Goal: Transaction & Acquisition: Purchase product/service

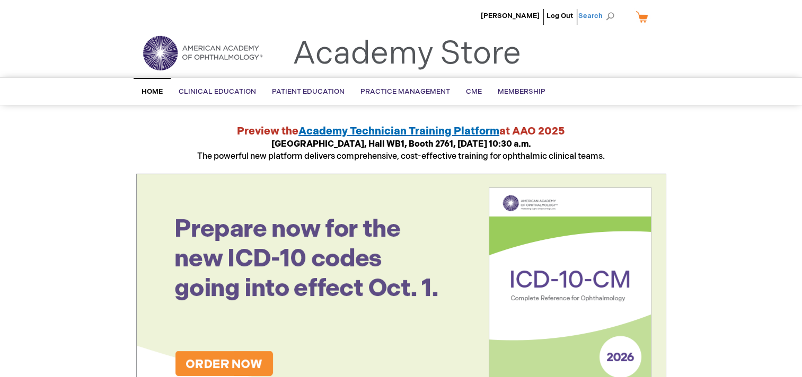
click at [598, 16] on span "Search" at bounding box center [598, 15] width 40 height 21
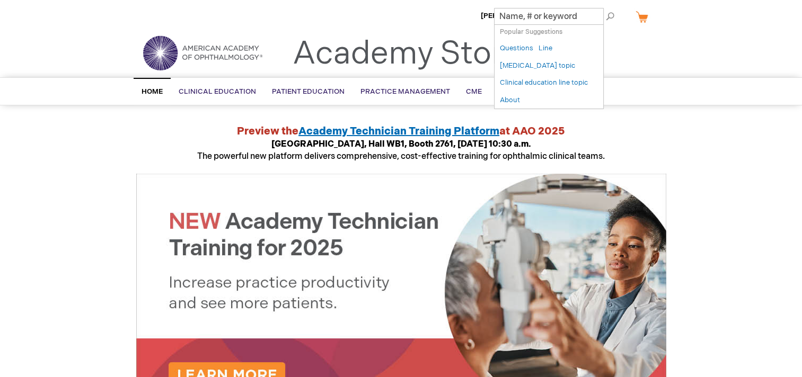
click at [523, 15] on input "Search" at bounding box center [549, 16] width 110 height 17
click at [545, 19] on input "Search" at bounding box center [549, 16] width 110 height 17
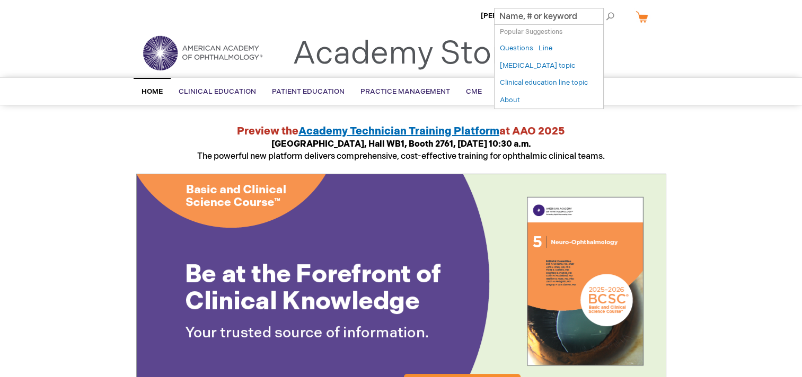
paste input "051177"
type input "051177"
click at [606, 8] on button "Search" at bounding box center [610, 16] width 8 height 17
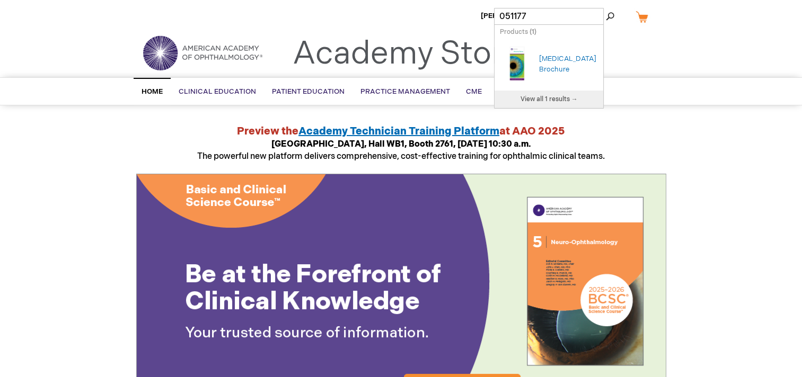
click at [557, 54] on div "[MEDICAL_DATA] Brochure" at bounding box center [568, 64] width 59 height 21
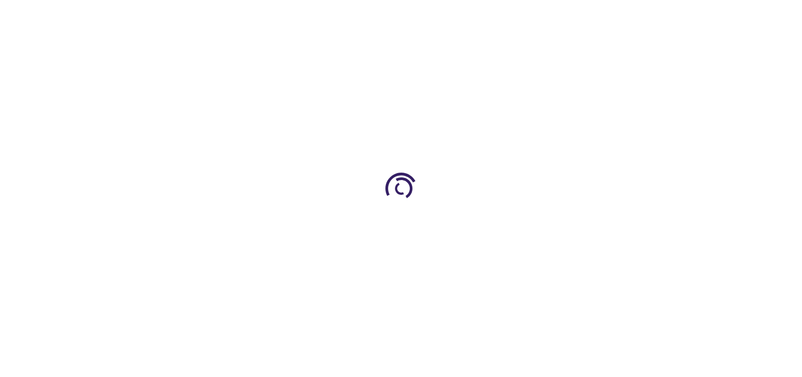
type input "1"
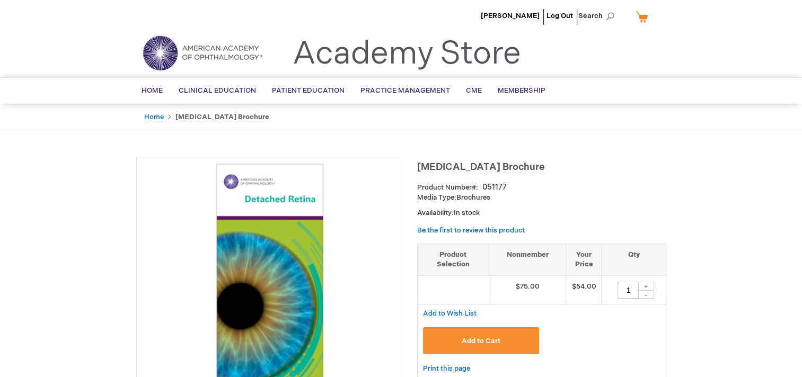
click at [480, 331] on button "Add to Cart" at bounding box center [481, 340] width 117 height 27
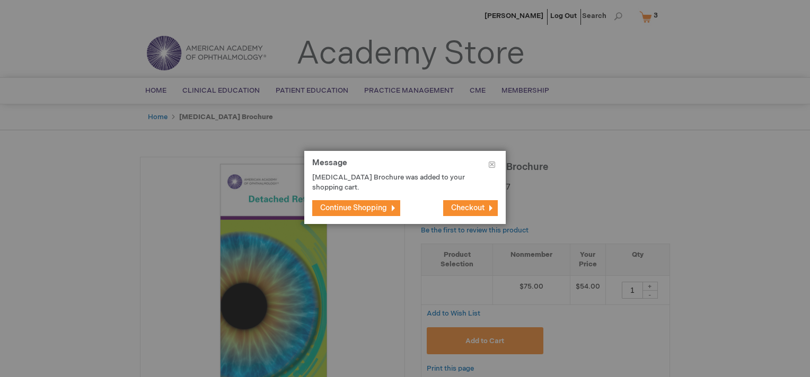
click at [384, 203] on span "Continue Shopping" at bounding box center [353, 207] width 67 height 9
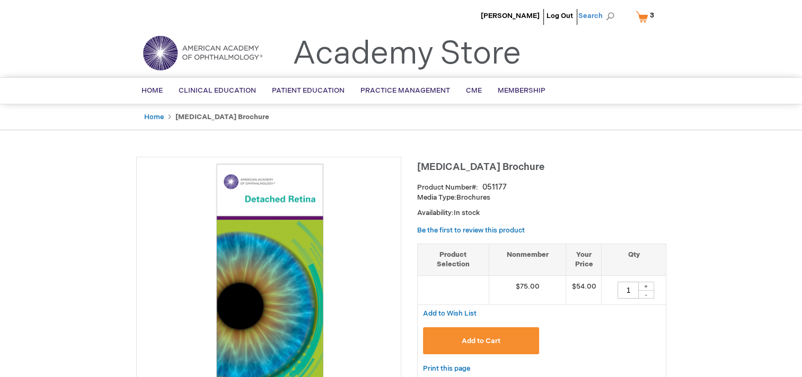
click at [595, 14] on span "Search" at bounding box center [598, 15] width 40 height 21
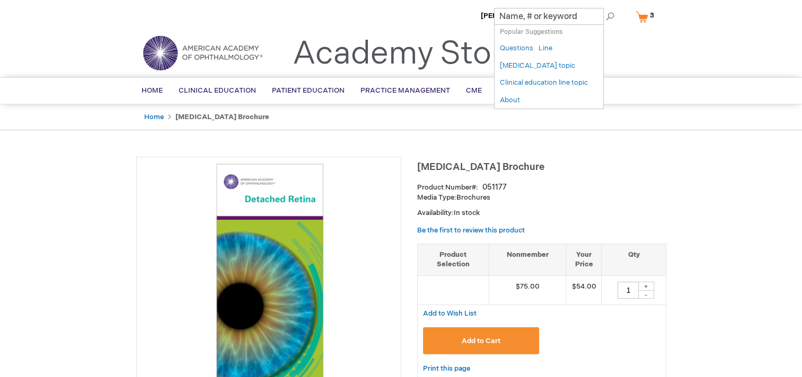
click at [519, 14] on input "Search" at bounding box center [549, 16] width 110 height 17
paste input "051225"
type input "051225"
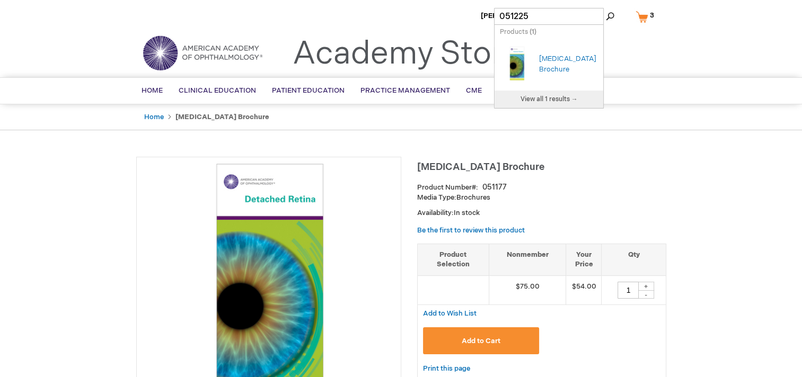
click at [555, 57] on div "[MEDICAL_DATA] Brochure" at bounding box center [568, 64] width 59 height 21
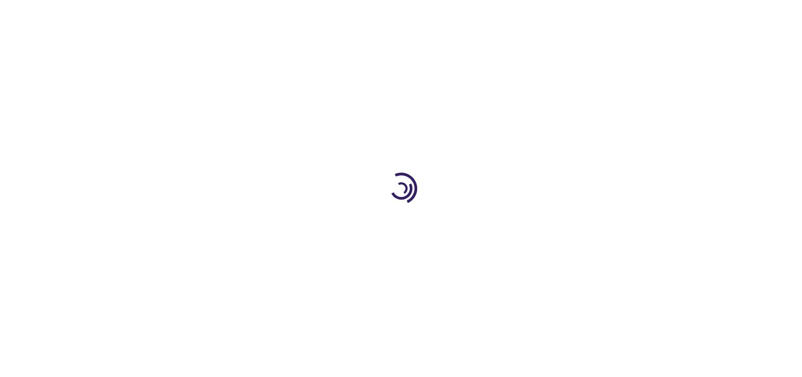
type input "1"
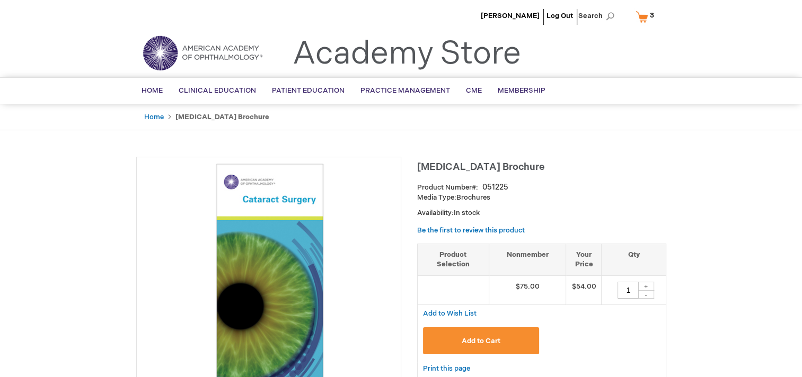
click at [475, 339] on span "Add to Cart" at bounding box center [481, 341] width 39 height 8
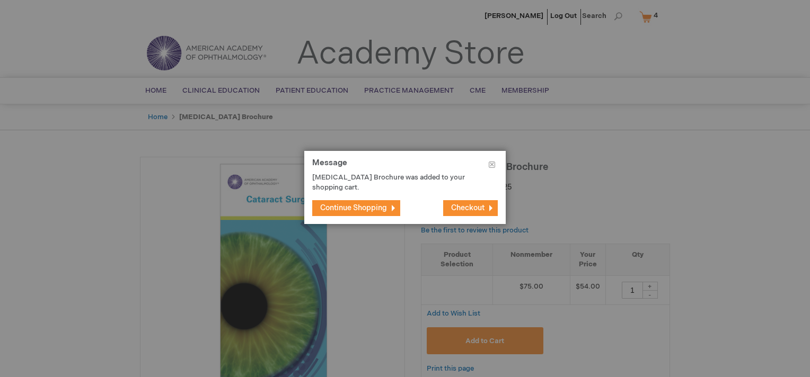
click at [473, 208] on span "Checkout" at bounding box center [467, 207] width 33 height 9
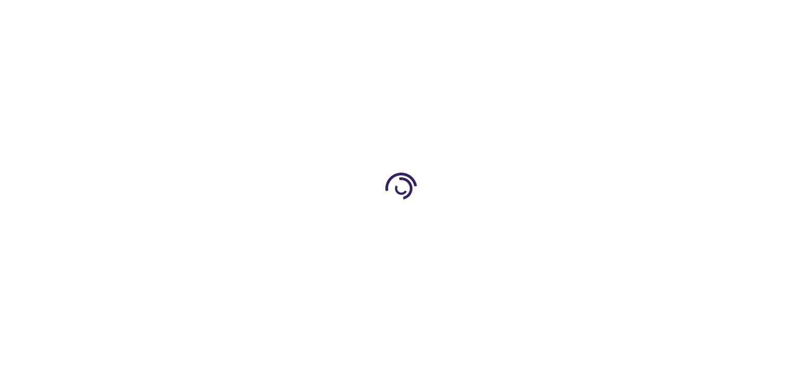
select select "US"
select select "4"
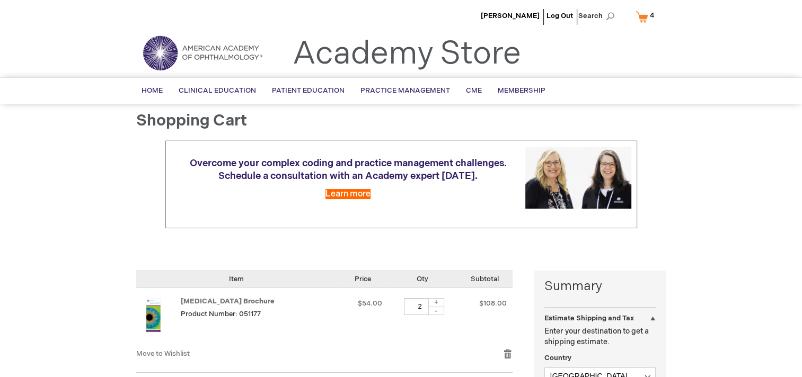
click at [519, 246] on div "Overcome your complex coding and practice management challenges. Schedule a con…" at bounding box center [401, 197] width 530 height 114
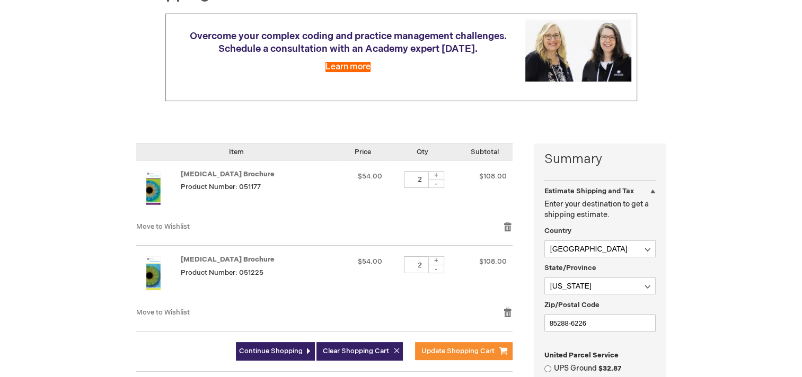
scroll to position [148, 0]
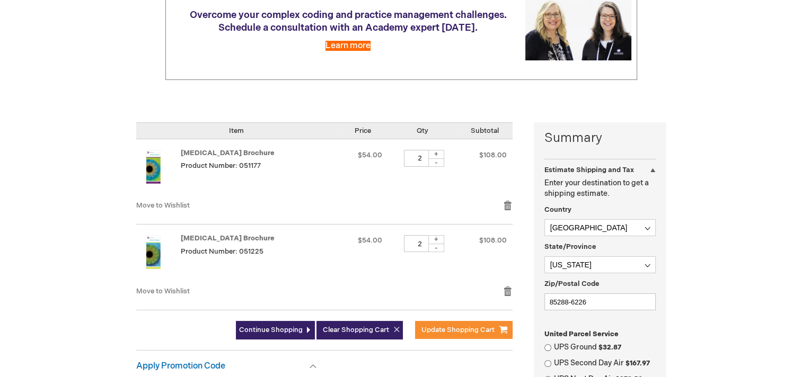
click at [435, 250] on div "-" at bounding box center [436, 248] width 16 height 8
type input "1"
click at [436, 163] on div "-" at bounding box center [436, 162] width 16 height 8
type input "1"
click at [284, 333] on span "Continue Shopping" at bounding box center [271, 330] width 64 height 8
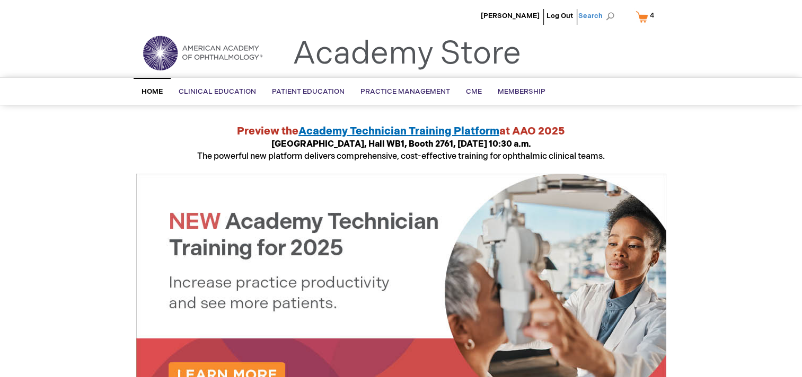
click at [610, 17] on span "Search" at bounding box center [598, 15] width 40 height 21
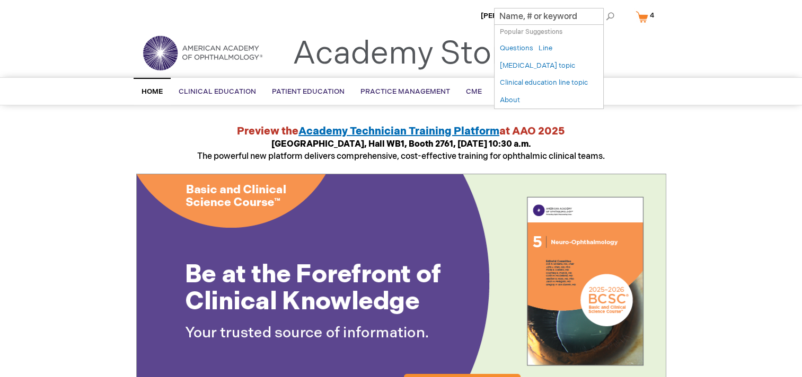
click at [547, 17] on input "Search" at bounding box center [549, 16] width 110 height 17
paste input "051187"
type input "051187"
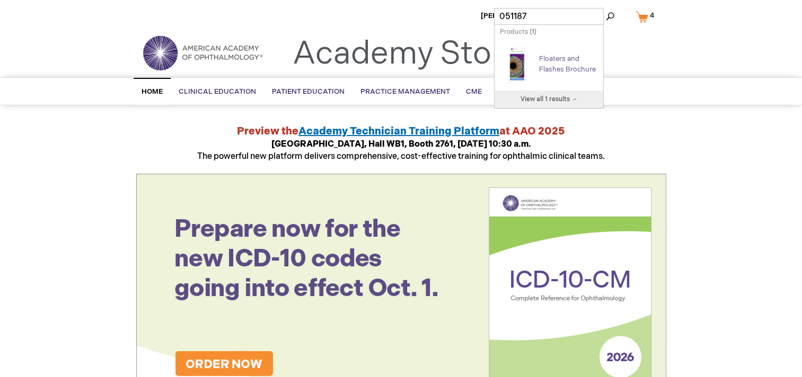
click at [546, 55] on link "Floaters and Flashes Brochure" at bounding box center [567, 64] width 57 height 19
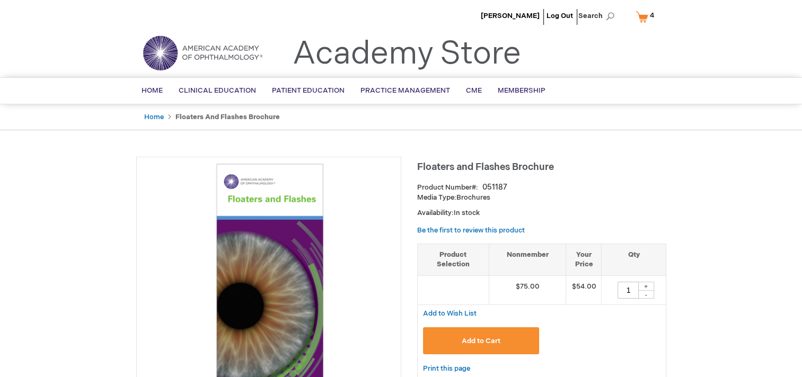
click at [647, 288] on div "+" at bounding box center [646, 286] width 16 height 9
type input "2"
click at [494, 341] on span "Add to Cart" at bounding box center [481, 341] width 39 height 8
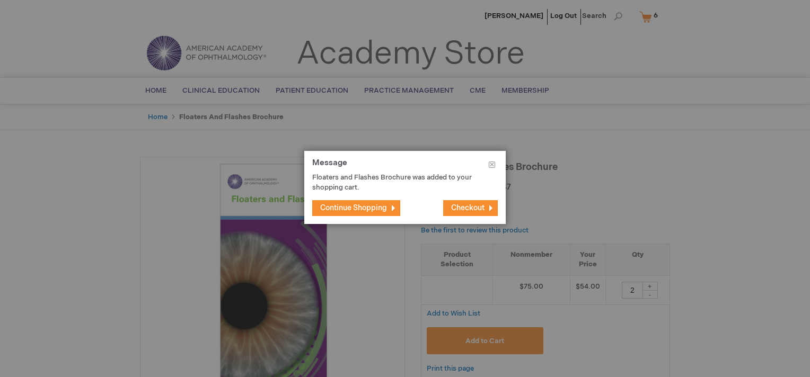
click at [465, 210] on span "Checkout" at bounding box center [467, 207] width 33 height 9
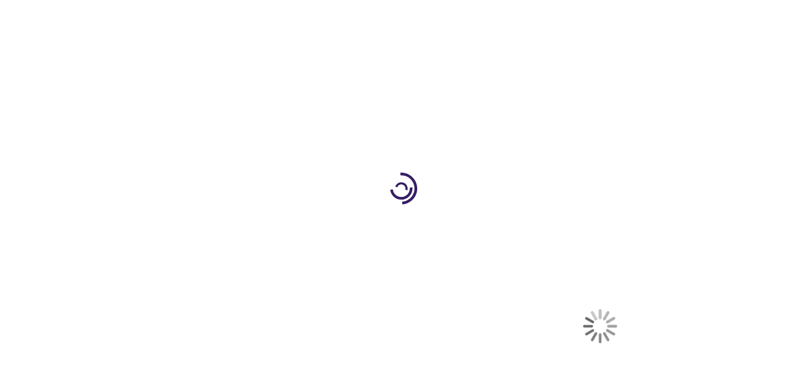
select select "US"
select select "4"
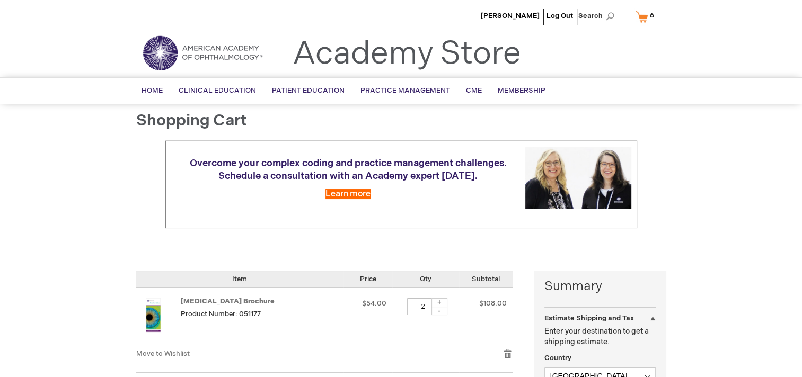
click at [441, 312] on div "-" at bounding box center [439, 311] width 16 height 8
type input "1"
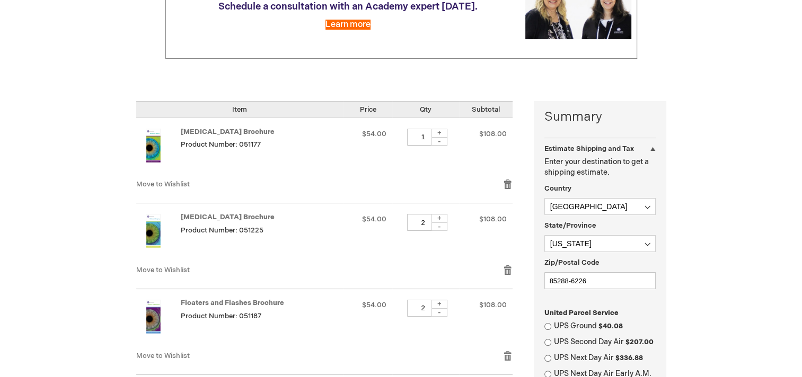
scroll to position [191, 0]
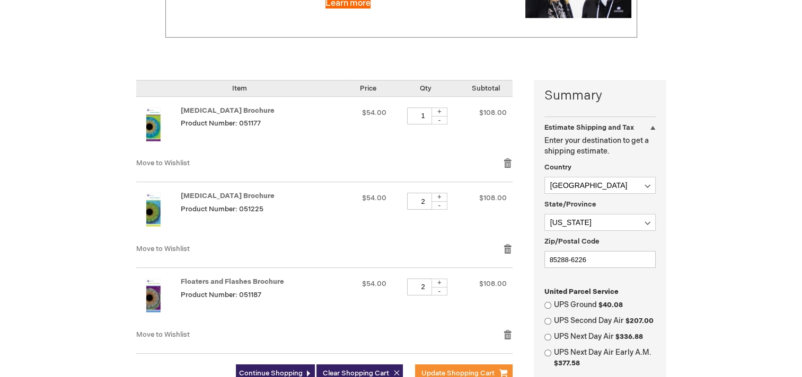
click at [443, 291] on div "-" at bounding box center [439, 291] width 16 height 8
type input "1"
click at [524, 298] on form "Shopping Cart Items Item Price Qty Subtotal [MEDICAL_DATA] Brochure Product Num…" at bounding box center [334, 237] width 397 height 314
click at [474, 369] on span "Update Shopping Cart" at bounding box center [457, 373] width 73 height 8
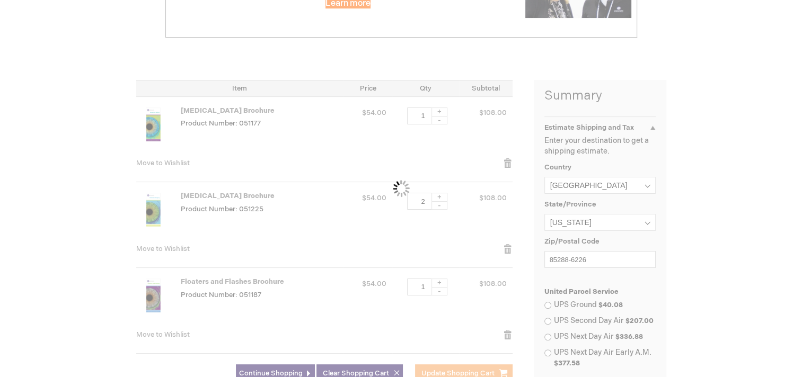
click at [474, 368] on div "Please wait..." at bounding box center [401, 188] width 802 height 377
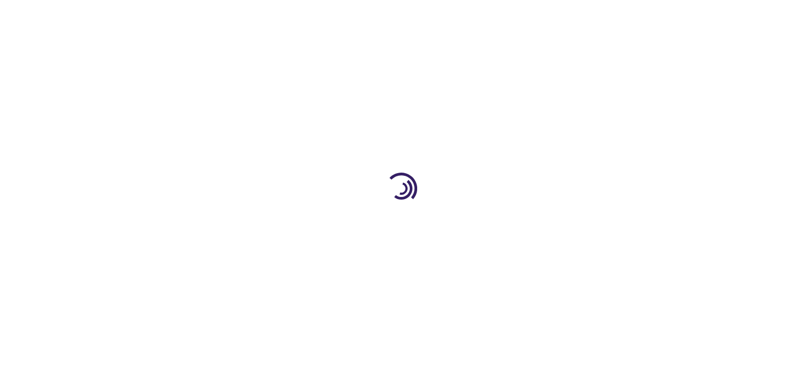
select select "US"
select select "4"
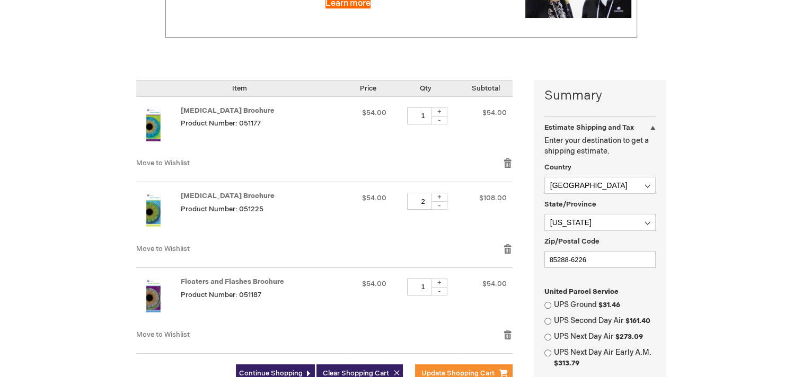
scroll to position [212, 0]
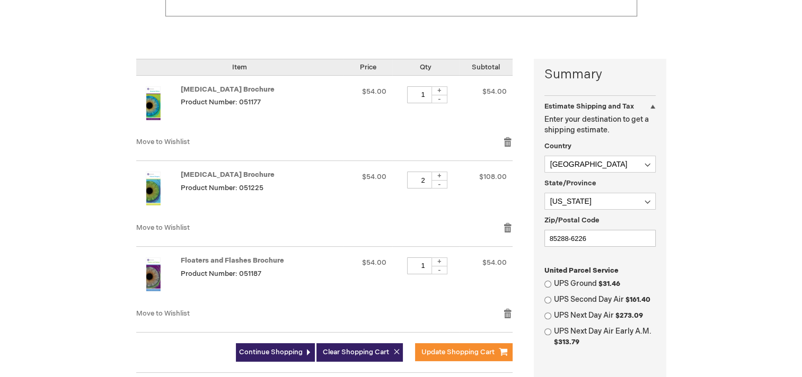
click at [441, 261] on div "+" at bounding box center [439, 262] width 16 height 9
type input "2"
click at [437, 187] on div "-" at bounding box center [439, 184] width 16 height 8
type input "1"
click at [454, 348] on span "Update Shopping Cart" at bounding box center [457, 352] width 73 height 8
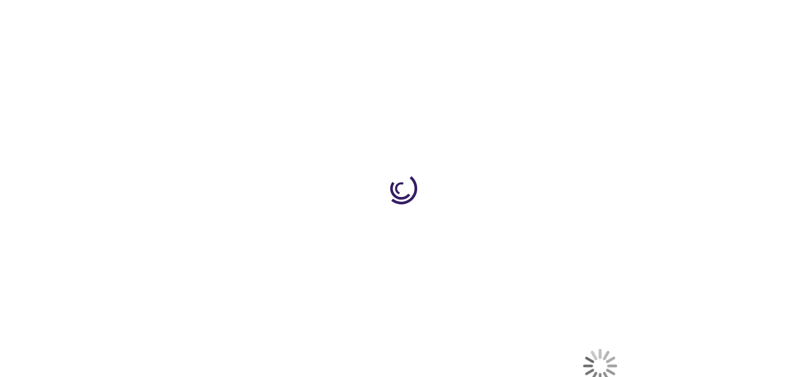
select select "US"
select select "4"
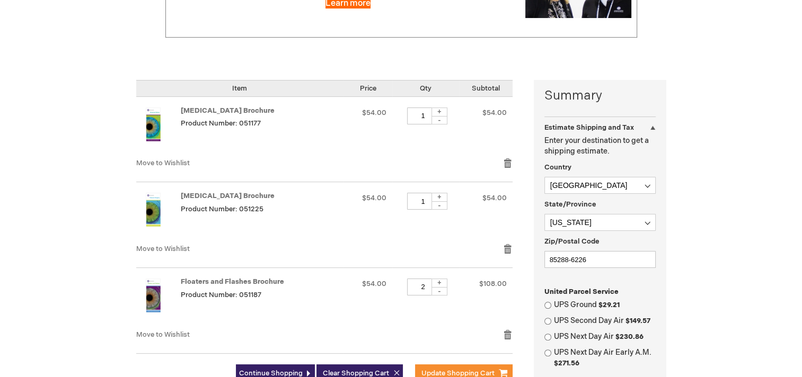
scroll to position [212, 0]
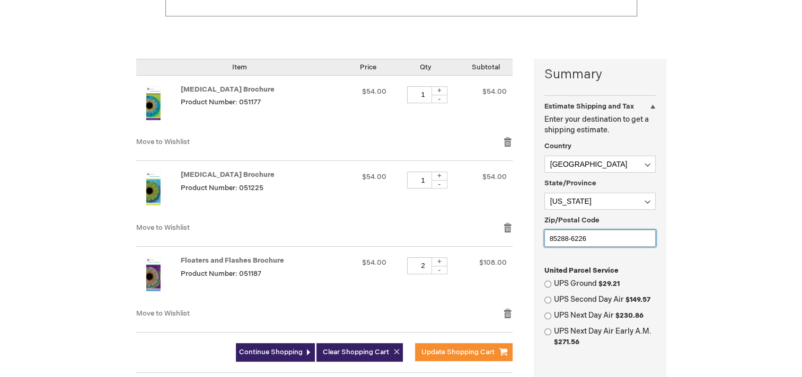
click at [619, 237] on input "85288-6226" at bounding box center [599, 238] width 111 height 17
type input "85351"
click at [546, 284] on input "UPS Ground $29.21" at bounding box center [547, 284] width 7 height 7
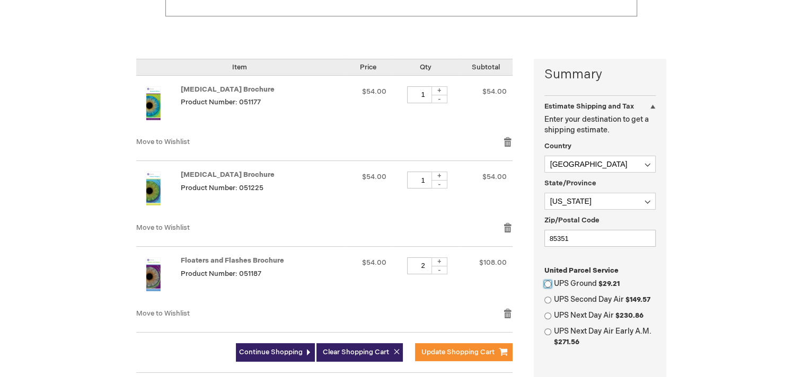
radio input "true"
click at [670, 287] on main "Shopping Cart Overcome your complex coding and practice management challenges. …" at bounding box center [401, 224] width 546 height 648
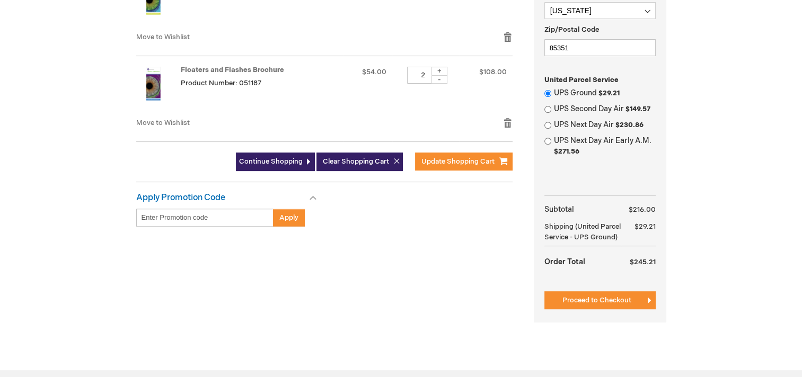
scroll to position [424, 0]
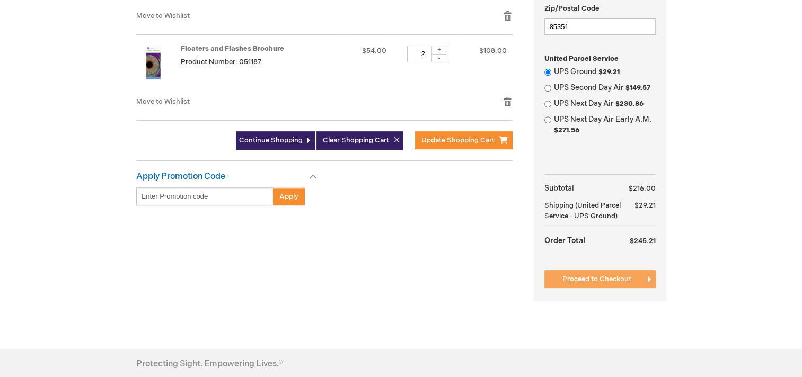
click at [584, 280] on span "Proceed to Checkout" at bounding box center [596, 279] width 69 height 8
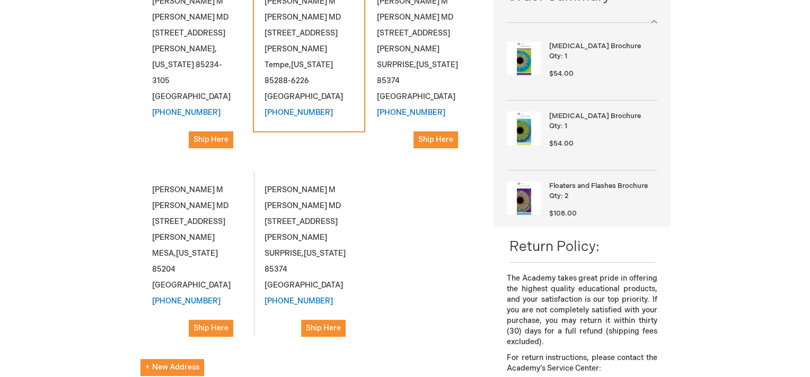
scroll to position [212, 0]
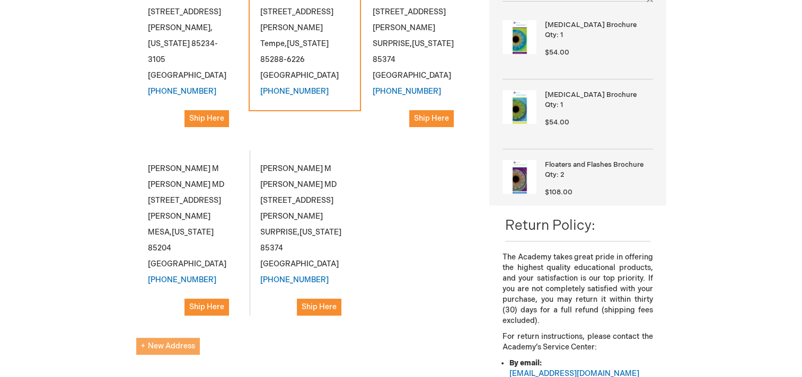
click at [189, 342] on span "New Address" at bounding box center [168, 346] width 54 height 9
select select "US"
select select "4"
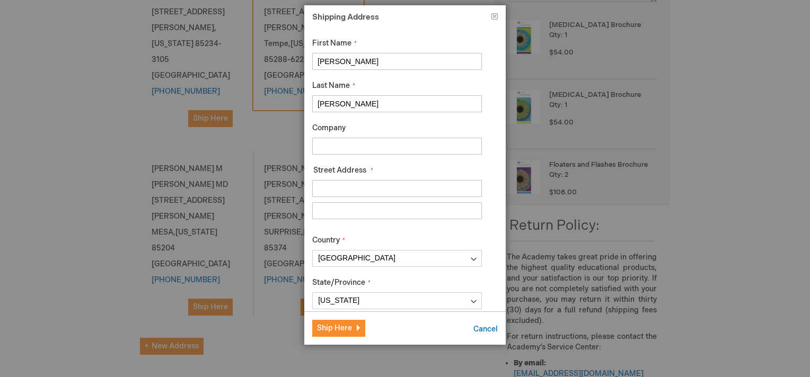
click at [358, 148] on input "Company" at bounding box center [397, 146] width 170 height 17
type input "s"
type input "SWEYE SUN CITY CLINIC"
type input "10615 W THUNDERBIRD BLVD"
type input "STE A100"
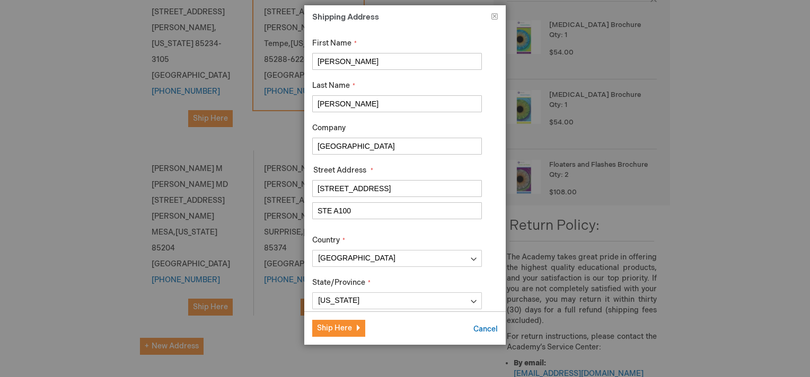
click at [485, 275] on div "First Name Aaron Last Name Petersen Company SWEYE SUN CITY CLINIC Street Addres…" at bounding box center [404, 170] width 201 height 284
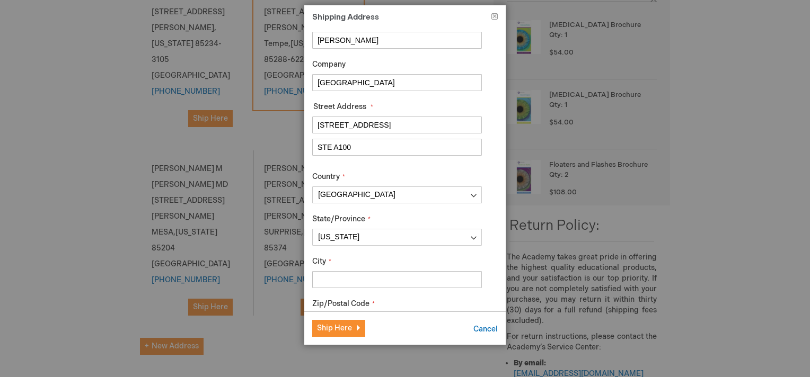
scroll to position [85, 0]
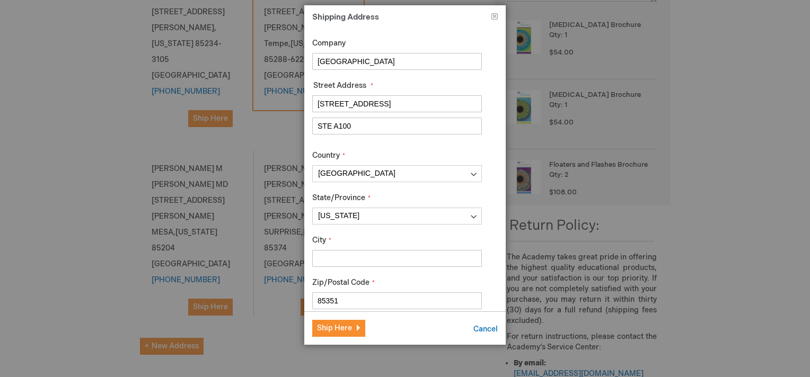
click at [407, 256] on input "City" at bounding box center [397, 258] width 170 height 17
type input "SUN CITY"
drag, startPoint x: 485, startPoint y: 285, endPoint x: 500, endPoint y: 303, distance: 23.3
click at [500, 303] on div "First Name Aaron Last Name Petersen Company SWEYE SUN CITY CLINIC Street Addres…" at bounding box center [404, 170] width 201 height 284
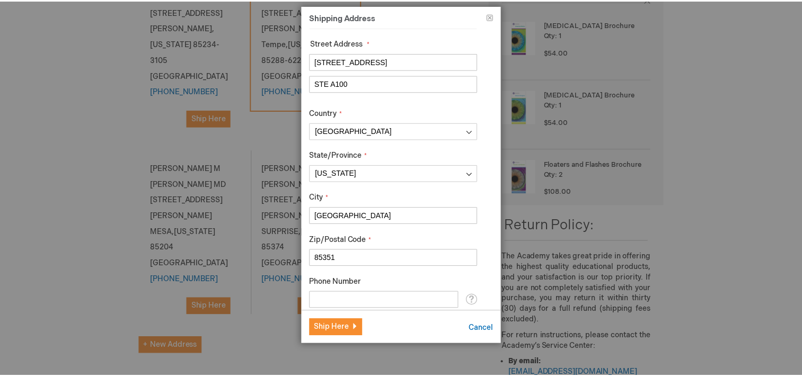
scroll to position [148, 0]
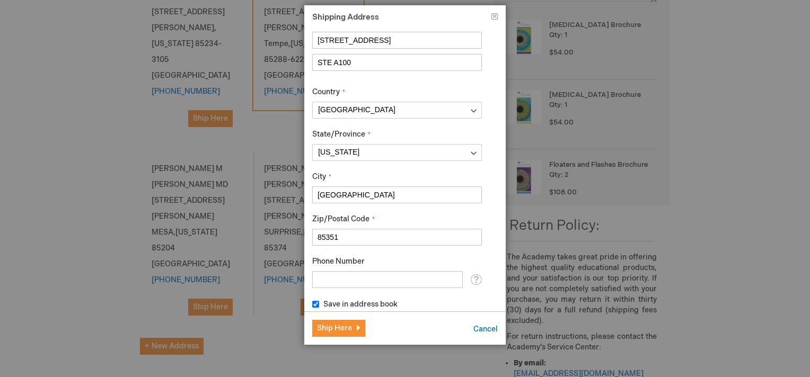
click at [412, 280] on input "Phone Number" at bounding box center [387, 279] width 150 height 17
type input "480-892-8400"
click at [343, 328] on span "Ship Here" at bounding box center [334, 328] width 35 height 9
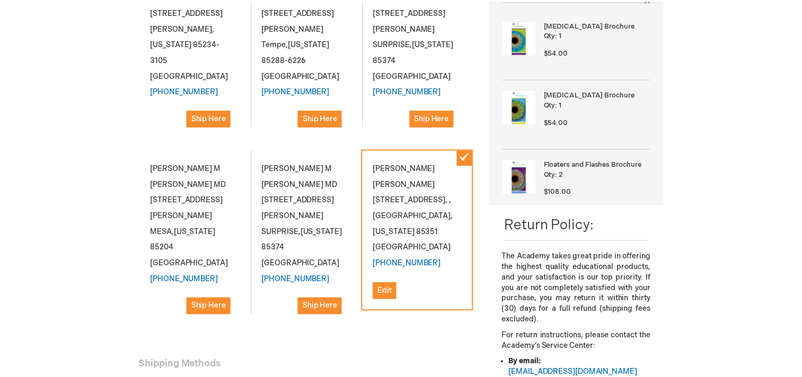
scroll to position [0, 0]
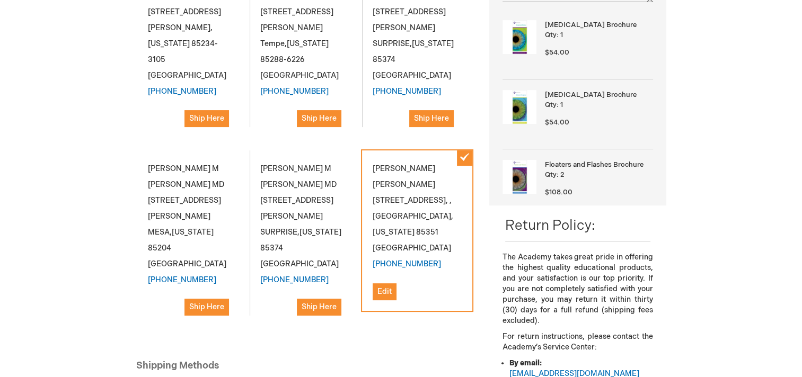
click at [493, 294] on div "The Academy takes great pride in offering the highest quality educational produ…" at bounding box center [577, 383] width 176 height 262
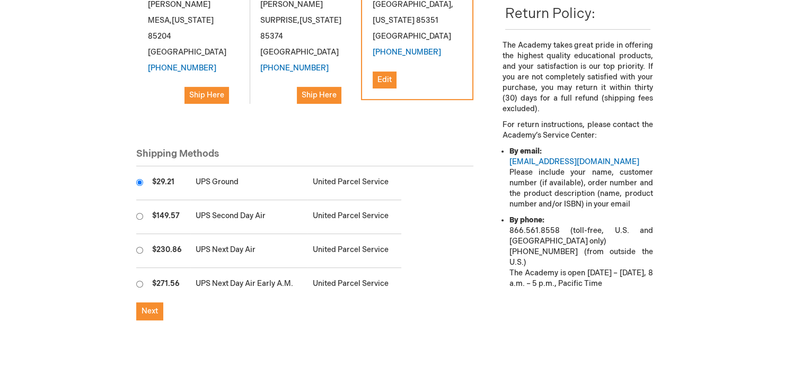
scroll to position [445, 0]
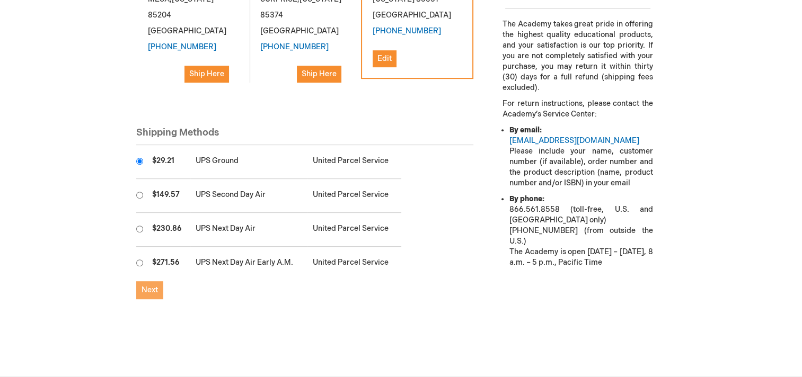
click at [150, 286] on span "Next" at bounding box center [149, 290] width 16 height 9
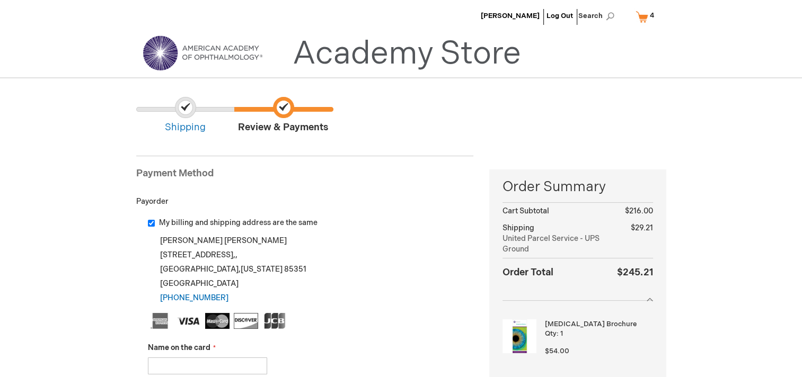
click at [468, 298] on div "Aaron Petersen 10615 W THUNDERBIRD BLVD,STE A100,, SUN CITY , Arizona 85351 Uni…" at bounding box center [311, 270] width 326 height 72
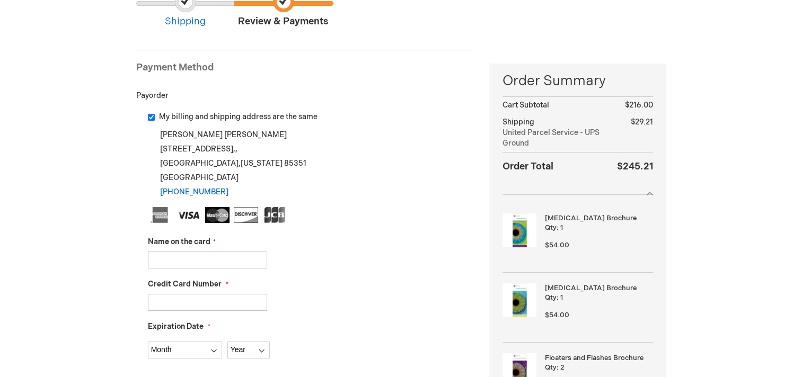
scroll to position [148, 0]
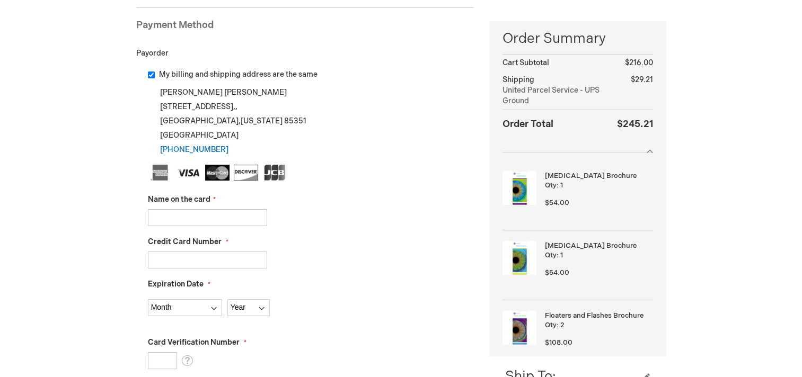
click at [191, 215] on input "Name on the card" at bounding box center [207, 217] width 119 height 17
type input "379434294641000"
click at [173, 261] on input "Credit Card Number" at bounding box center [207, 260] width 119 height 17
click at [192, 214] on input "379434294641000" at bounding box center [207, 217] width 119 height 17
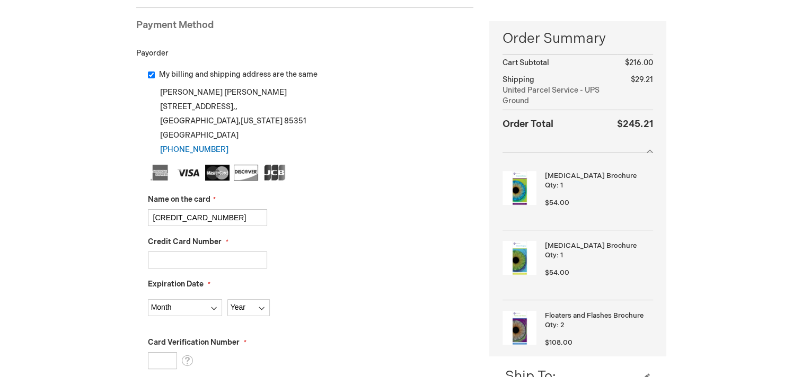
click at [192, 214] on input "379434294641000" at bounding box center [207, 217] width 119 height 17
click at [192, 258] on input "Credit Card Number" at bounding box center [207, 260] width 119 height 17
paste input "379434294641000"
type input "379434294641000"
click at [237, 216] on input "379434294641000" at bounding box center [207, 217] width 119 height 17
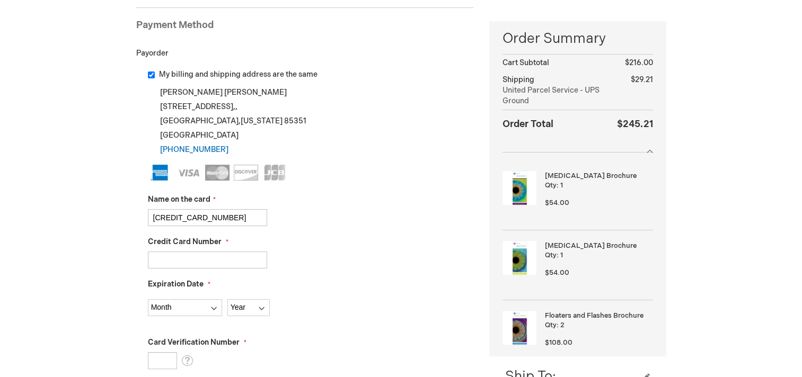
click at [237, 216] on input "379434294641000" at bounding box center [207, 217] width 119 height 17
type input "ANTHONY JANSEN"
click at [207, 312] on select "Month 01 - January 02 - February 03 - March 04 - April 05 - May 06 - June 07 - …" at bounding box center [185, 307] width 74 height 17
select select "2"
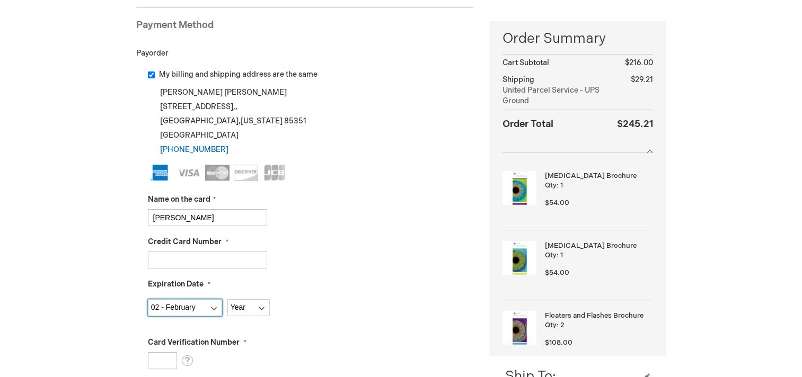
click at [148, 299] on select "Month 01 - January 02 - February 03 - March 04 - April 05 - May 06 - June 07 - …" at bounding box center [185, 307] width 74 height 17
click at [243, 309] on select "Year 2025 2026 2027 2028 2029 2030 2031 2032 2033 2034 2035" at bounding box center [248, 307] width 42 height 17
select select "2029"
click at [227, 299] on select "Year 2025 2026 2027 2028 2029 2030 2031 2032 2033 2034 2035" at bounding box center [248, 307] width 42 height 17
click at [159, 357] on input "Card Verification Number" at bounding box center [162, 360] width 29 height 17
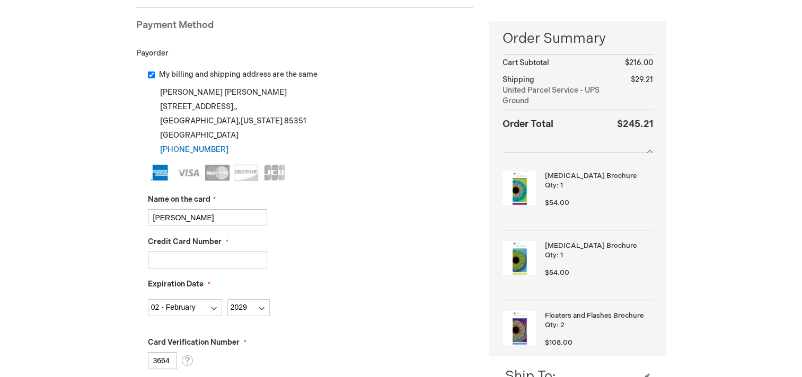
type input "3664"
click at [279, 352] on div "Card Verification Number 3664 What is this?" at bounding box center [311, 354] width 326 height 32
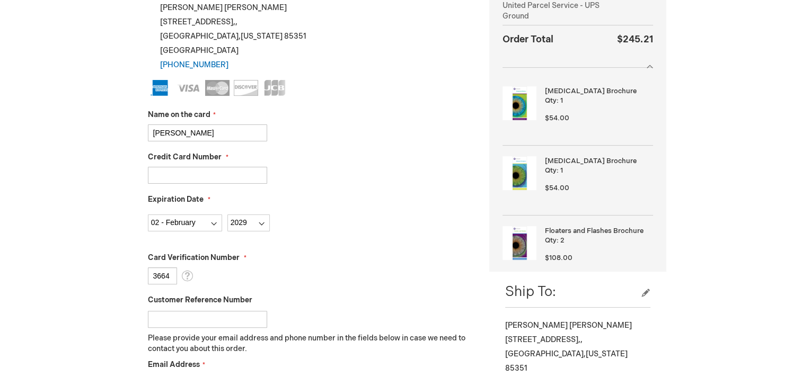
scroll to position [254, 0]
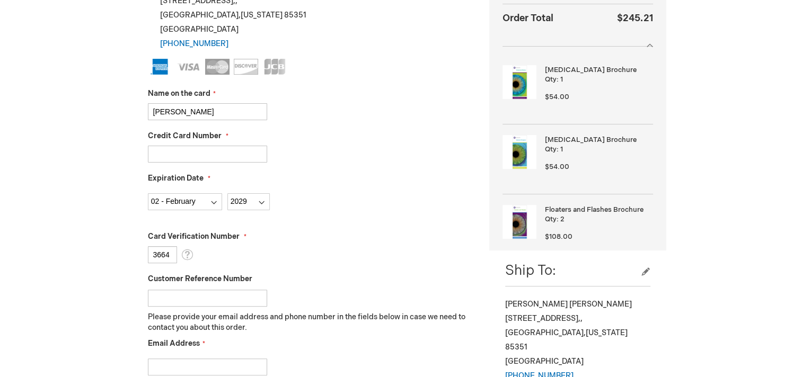
click at [240, 297] on input "Customer Reference Number" at bounding box center [207, 298] width 119 height 17
type input "2524482"
click at [215, 360] on input "Email Address" at bounding box center [207, 367] width 119 height 17
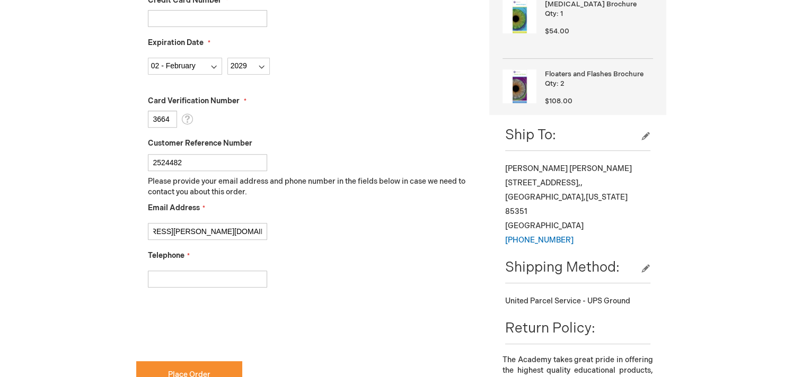
scroll to position [396, 0]
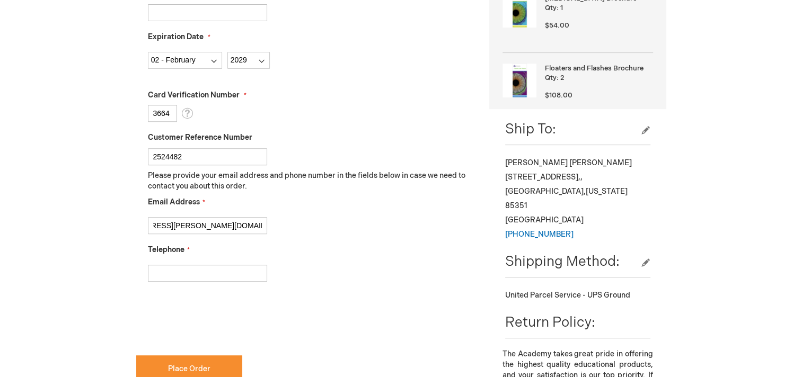
type input "REGINALD.CLAUSCHEE@AMERICANVISIONPARTNERS.COM"
click at [218, 275] on input "Telephone" at bounding box center [207, 273] width 119 height 17
click at [211, 272] on input "6025" at bounding box center [207, 273] width 119 height 17
type input "6025787096"
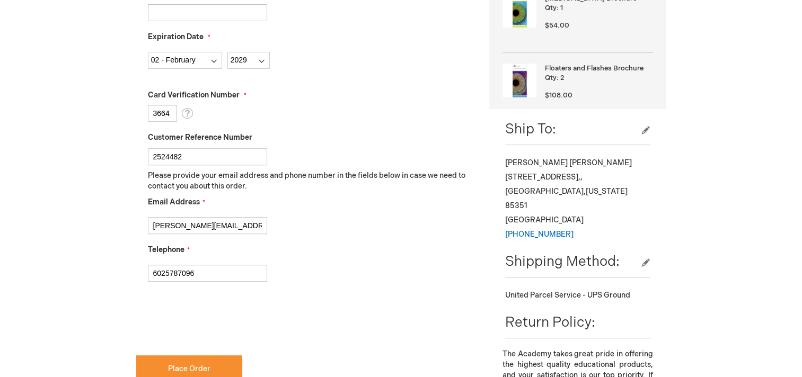
checkbox input "true"
click at [223, 367] on button "Place Order" at bounding box center [189, 369] width 106 height 27
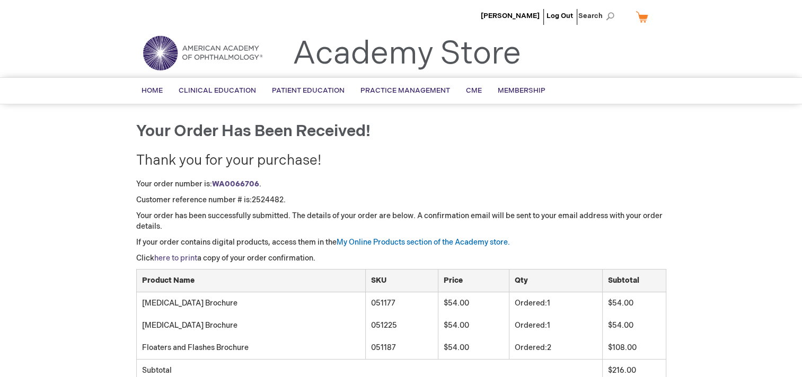
click at [179, 254] on link "here to print" at bounding box center [175, 258] width 43 height 9
